Goal: Browse casually: Explore the website without a specific task or goal

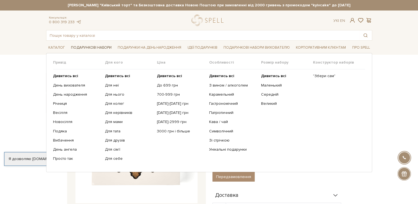
click at [85, 45] on link "Подарункові набори" at bounding box center [91, 47] width 45 height 9
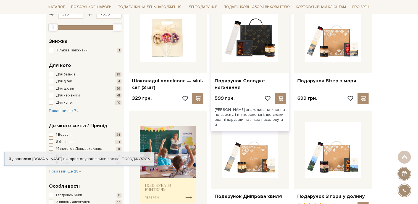
scroll to position [83, 0]
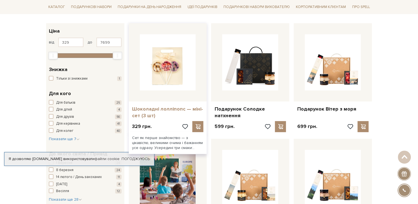
click at [180, 106] on link "Шоколадні лолліпопс — міні-сет (3 шт)" at bounding box center [168, 112] width 72 height 13
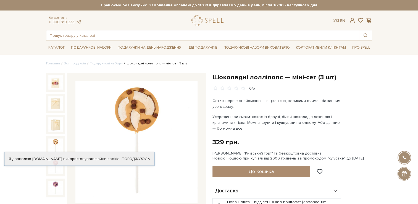
click at [53, 141] on img at bounding box center [55, 146] width 14 height 14
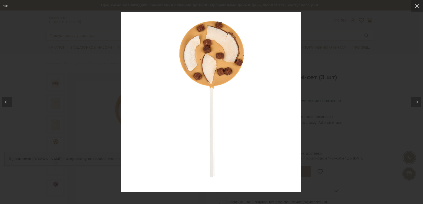
click at [106, 111] on div at bounding box center [211, 102] width 423 height 204
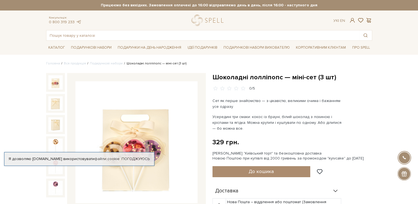
click at [53, 85] on img at bounding box center [55, 82] width 14 height 14
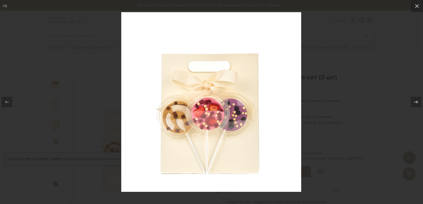
click at [91, 106] on div at bounding box center [211, 102] width 423 height 204
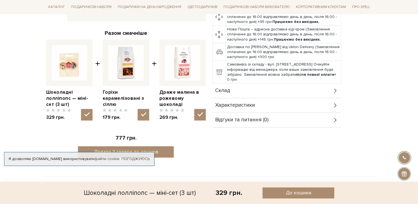
scroll to position [194, 0]
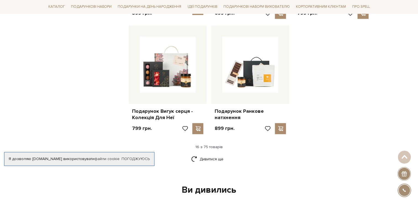
scroll to position [664, 0]
click at [210, 154] on link "Дивитися ще" at bounding box center [209, 159] width 36 height 10
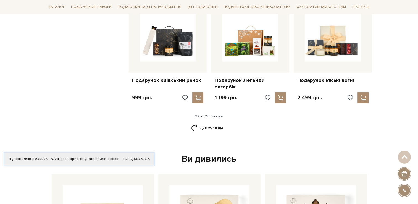
scroll to position [1300, 0]
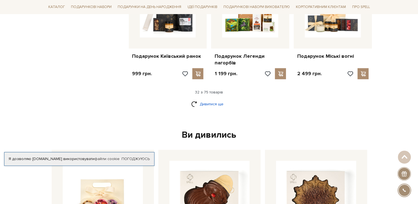
click at [212, 99] on link "Дивитися ще" at bounding box center [209, 104] width 36 height 10
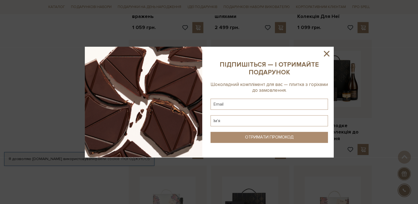
scroll to position [1604, 0]
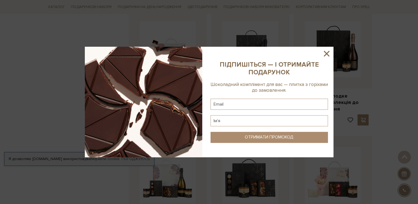
click at [325, 56] on icon at bounding box center [327, 54] width 6 height 6
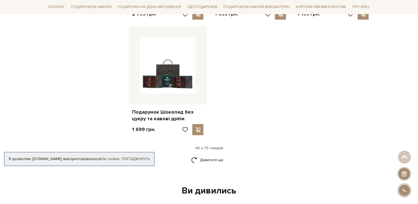
scroll to position [2019, 0]
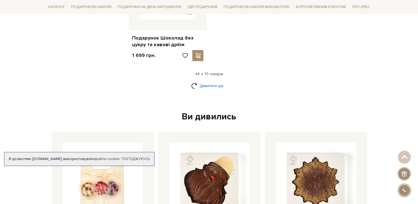
click at [214, 81] on link "Дивитися ще" at bounding box center [209, 86] width 36 height 10
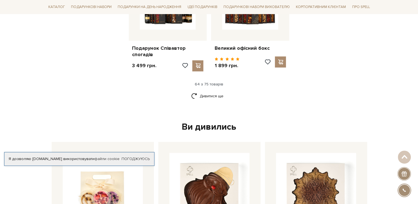
scroll to position [2599, 0]
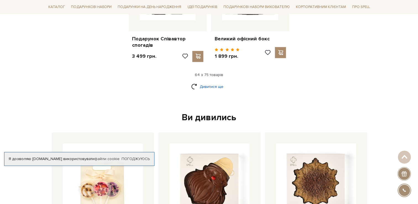
click at [214, 82] on link "Дивитися ще" at bounding box center [209, 87] width 36 height 10
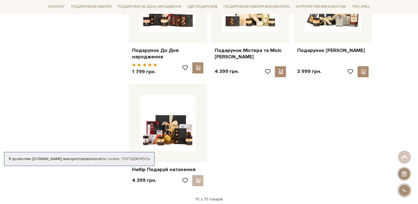
scroll to position [3014, 0]
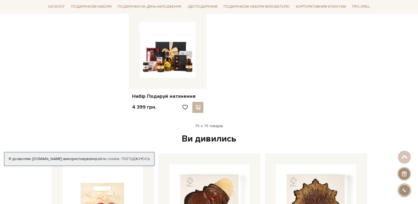
click at [213, 123] on div "75 з 75 товарів" at bounding box center [209, 125] width 331 height 5
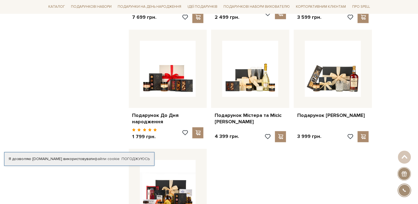
scroll to position [2710, 0]
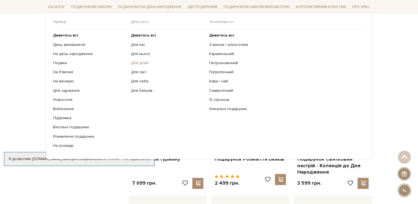
click at [140, 61] on link "Для дітей" at bounding box center [168, 63] width 74 height 5
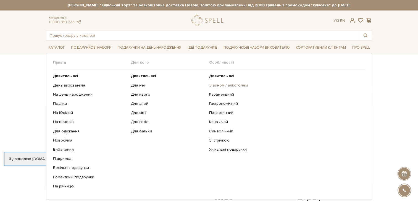
click at [231, 86] on link "З вином / алкоголем" at bounding box center [285, 85] width 152 height 5
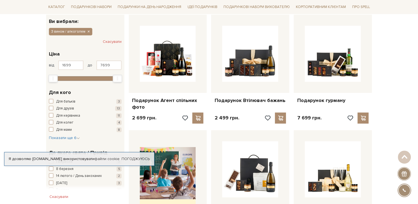
scroll to position [28, 0]
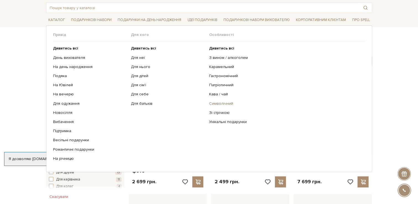
click at [223, 104] on link "Символічний" at bounding box center [285, 103] width 152 height 5
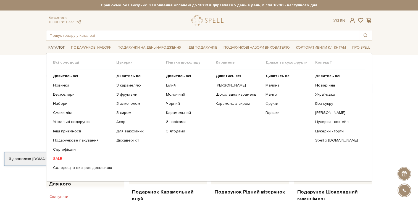
click at [59, 46] on link "Каталог" at bounding box center [56, 47] width 21 height 9
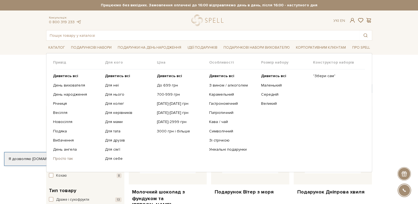
click at [70, 158] on link "Просто так" at bounding box center [77, 158] width 48 height 5
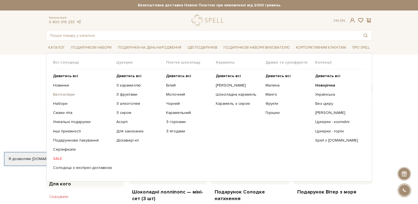
click at [67, 92] on link "Бестселери" at bounding box center [82, 94] width 59 height 5
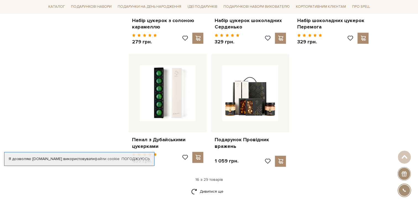
scroll to position [719, 0]
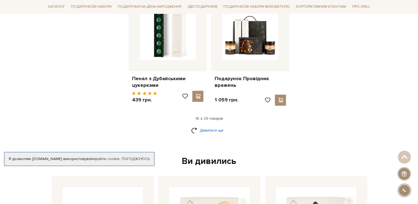
click at [204, 126] on link "Дивитися ще" at bounding box center [209, 131] width 36 height 10
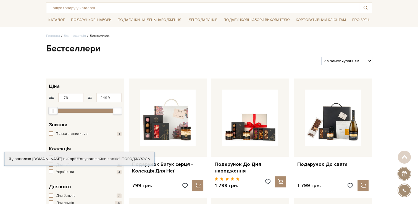
scroll to position [0, 0]
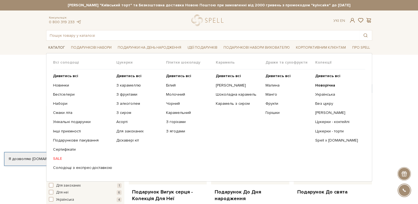
click at [57, 47] on link "Каталог" at bounding box center [56, 47] width 21 height 9
